Goal: Complete application form

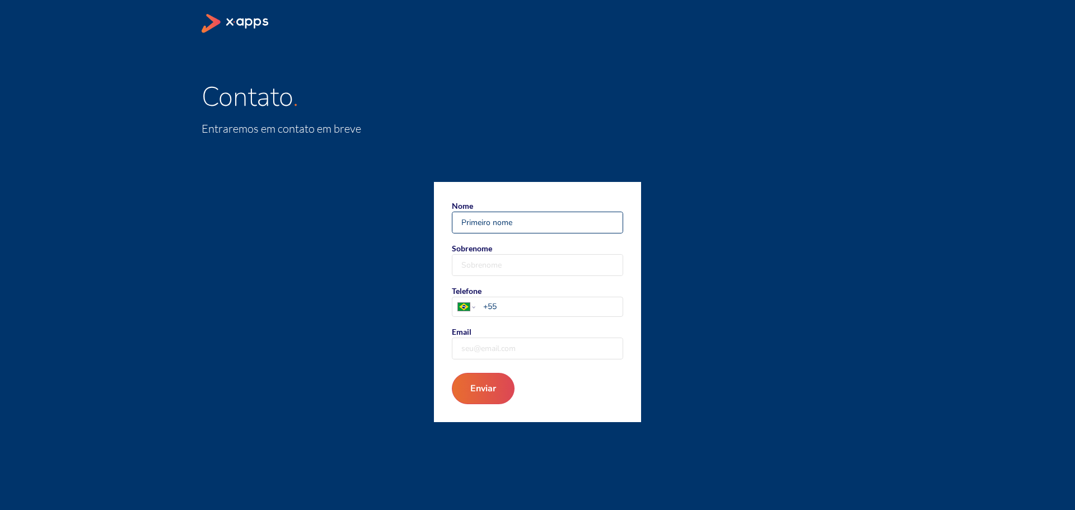
click at [484, 222] on input "Nome" at bounding box center [537, 222] width 170 height 21
click at [515, 227] on input "Nome" at bounding box center [537, 222] width 170 height 21
drag, startPoint x: 519, startPoint y: 227, endPoint x: 491, endPoint y: 222, distance: 28.9
click at [491, 222] on input "[PERSON_NAME]" at bounding box center [537, 222] width 170 height 21
type input "[PERSON_NAME]"
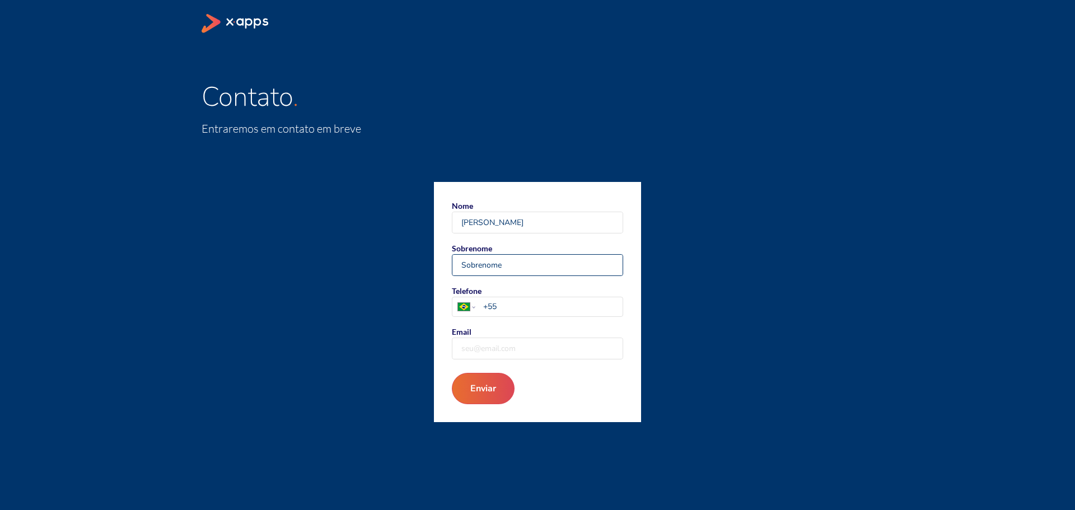
click at [487, 258] on input "Sobrenome" at bounding box center [537, 265] width 170 height 21
paste input "[PERSON_NAME]"
type input "[PERSON_NAME]"
click at [514, 316] on div "[GEOGRAPHIC_DATA] [GEOGRAPHIC_DATA] [GEOGRAPHIC_DATA] [GEOGRAPHIC_DATA] [US_STA…" at bounding box center [537, 307] width 171 height 20
click at [480, 316] on select "[GEOGRAPHIC_DATA] [GEOGRAPHIC_DATA] [GEOGRAPHIC_DATA] [GEOGRAPHIC_DATA] [US_STA…" at bounding box center [466, 306] width 28 height 19
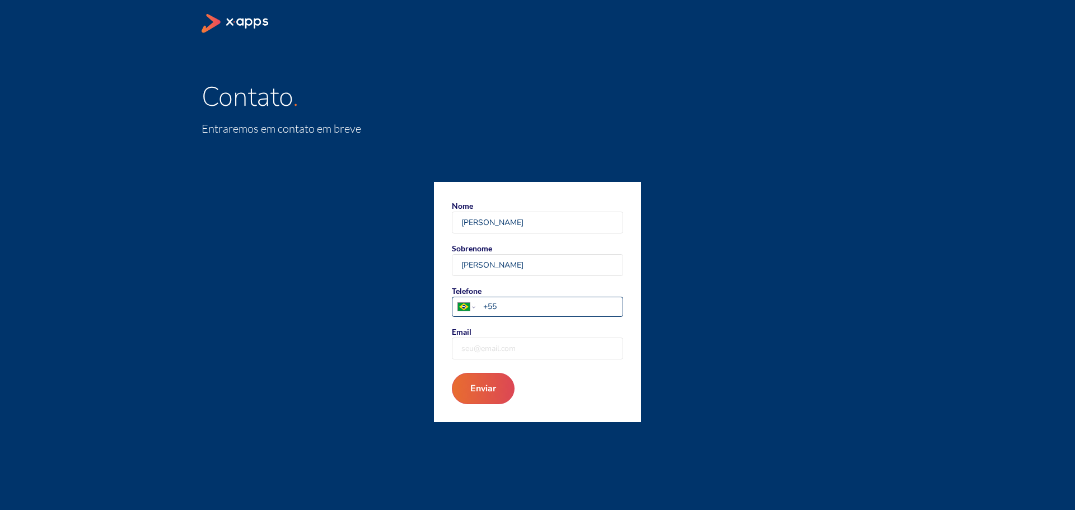
click at [516, 306] on input "+55" at bounding box center [552, 307] width 139 height 12
type input "[PHONE_NUMBER]"
type input "+55"
